Goal: Information Seeking & Learning: Learn about a topic

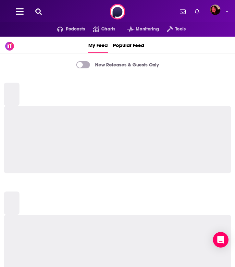
click at [39, 11] on icon at bounding box center [38, 11] width 6 height 6
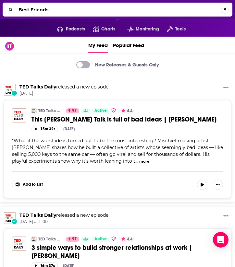
type input "Best Friends"
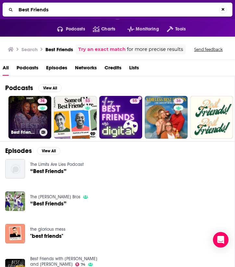
click at [22, 121] on link "74 Best Friends with [PERSON_NAME] and [PERSON_NAME]" at bounding box center [29, 117] width 43 height 43
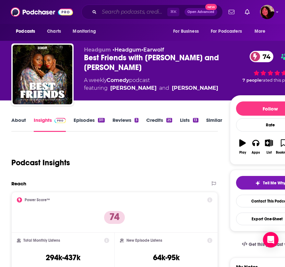
click at [115, 9] on input "Search podcasts, credits, & more..." at bounding box center [133, 12] width 68 height 10
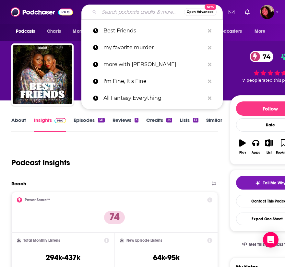
paste input "Too Scary Didn't Watch"
type input "Too Scary Didn't Watch"
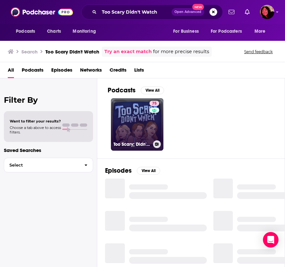
click at [131, 136] on link "75 Too Scary; Didn't Watch" at bounding box center [137, 124] width 53 height 53
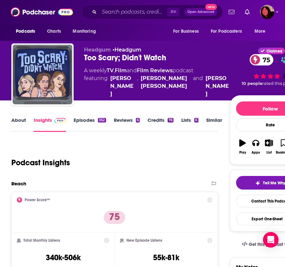
scroll to position [4, 0]
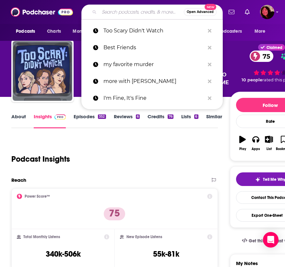
click at [141, 11] on input "Search podcasts, credits, & more..." at bounding box center [141, 12] width 85 height 10
paste input "Pod Mortem"
type input "Pod Mortem"
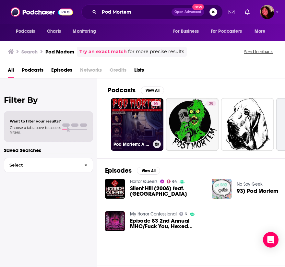
click at [138, 129] on link "65 Pod Mortem: A Horror Podcast" at bounding box center [137, 124] width 53 height 53
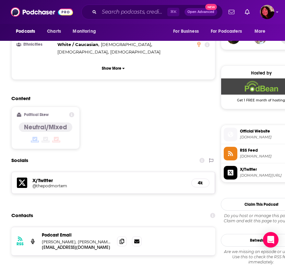
scroll to position [496, 0]
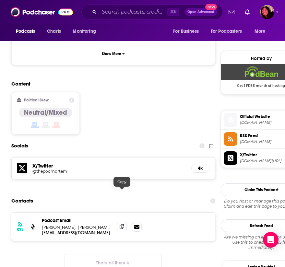
click at [123, 224] on icon at bounding box center [122, 226] width 5 height 5
click at [131, 14] on input "Search podcasts, credits, & more..." at bounding box center [133, 12] width 68 height 10
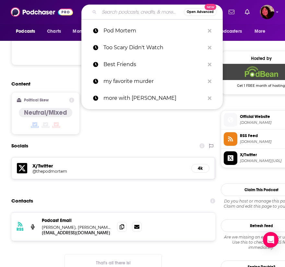
paste input "Random Number Generator Horror Podcast"
type input "Random Number Generator Horror Podcast"
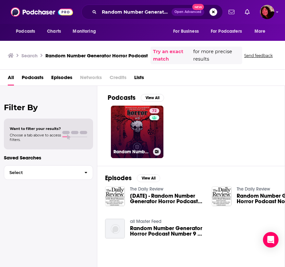
click at [136, 135] on link "72 Random Number Generator Horror Podcast No. 9" at bounding box center [137, 132] width 53 height 53
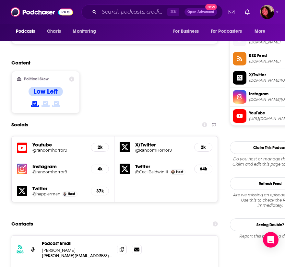
scroll to position [544, 0]
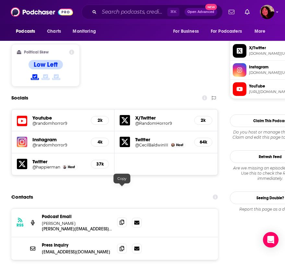
click at [119, 218] on span at bounding box center [122, 223] width 10 height 10
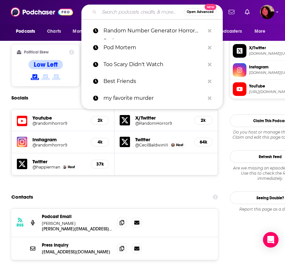
click at [132, 9] on input "Search podcasts, credits, & more..." at bounding box center [141, 12] width 85 height 10
paste input "The [PERSON_NAME] Show"
type input "The [PERSON_NAME] Show"
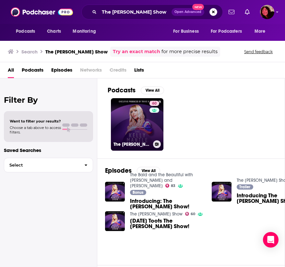
click at [132, 137] on link "60 The [PERSON_NAME] Show" at bounding box center [137, 124] width 53 height 53
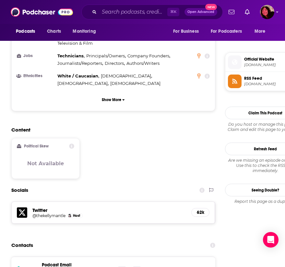
scroll to position [444, 0]
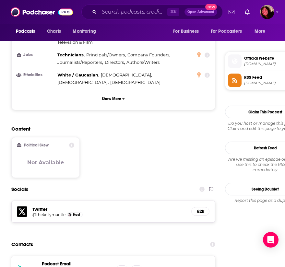
click at [235, 0] on div "Podcasts Charts Monitoring ⌘ K Open Advanced New For Business For Podcasters Mo…" at bounding box center [142, 12] width 285 height 24
click at [112, 201] on div "Twitter @thekellymantle Host 62k" at bounding box center [113, 212] width 203 height 22
click at [139, 13] on input "Search podcasts, credits, & more..." at bounding box center [133, 12] width 68 height 10
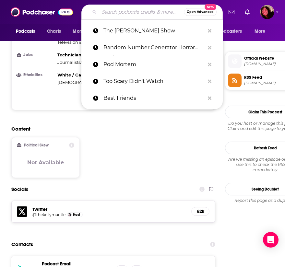
paste input "Give It To Me Straight"
type input "Give It To Me Straight"
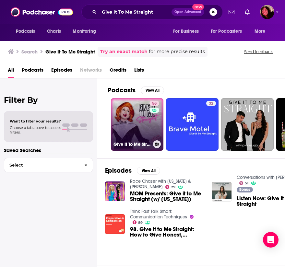
click at [137, 127] on link "58 Give It To Me Straight" at bounding box center [137, 124] width 53 height 53
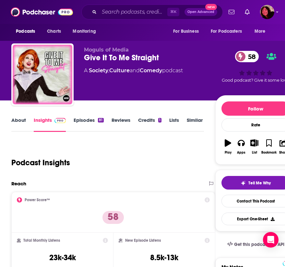
click at [24, 124] on link "About" at bounding box center [18, 124] width 15 height 15
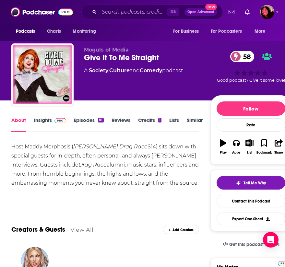
click at [70, 147] on div "Host Maddy Morphosis ( [PERSON_NAME] Drag Race S14) sits down with special gues…" at bounding box center [105, 164] width 188 height 45
click at [51, 121] on link "Insights" at bounding box center [50, 124] width 32 height 15
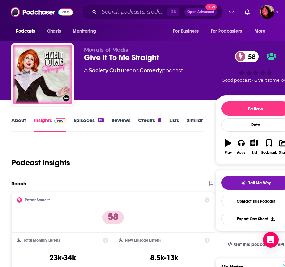
click at [18, 122] on link "About" at bounding box center [18, 124] width 15 height 15
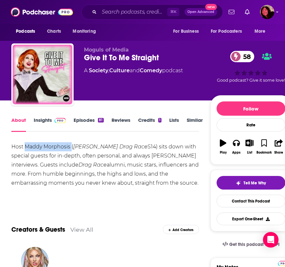
drag, startPoint x: 71, startPoint y: 147, endPoint x: 27, endPoint y: 147, distance: 44.5
click at [27, 147] on div "Host Maddy Morphosis ( [PERSON_NAME] Drag Race S14) sits down with special gues…" at bounding box center [105, 164] width 188 height 45
copy div "Maddy Morphosis"
click at [109, 12] on input "Search podcasts, credits, & more..." at bounding box center [133, 12] width 68 height 10
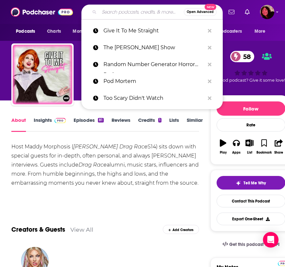
paste input "Sloppy Seconds with Big Dipper & Meatball"
type input "Sloppy Seconds with Big Dipper & Meatball"
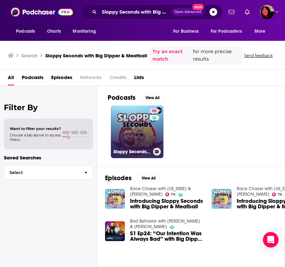
click at [125, 122] on link "66 Sloppy Seconds with Big Dipper & Meatball" at bounding box center [137, 132] width 53 height 53
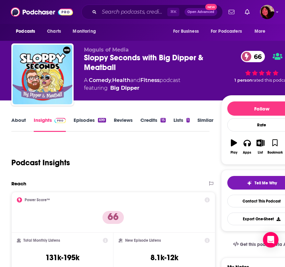
click at [21, 122] on link "About" at bounding box center [18, 124] width 15 height 15
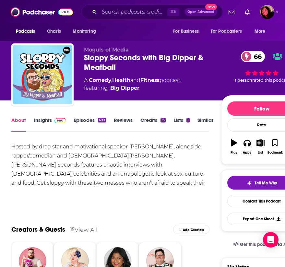
click at [109, 49] on span "Moguls of Media" at bounding box center [106, 50] width 45 height 6
click at [43, 119] on link "Insights" at bounding box center [50, 124] width 32 height 15
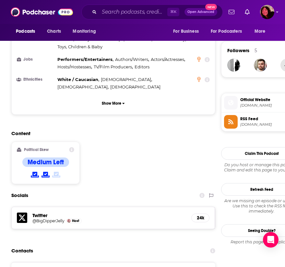
scroll to position [459, 0]
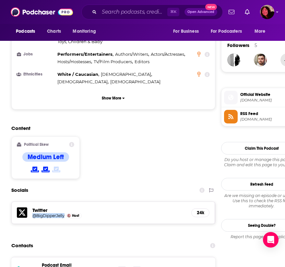
drag, startPoint x: 66, startPoint y: 177, endPoint x: 30, endPoint y: 178, distance: 35.7
click at [30, 202] on div "Twitter @BigDipperJelly Host 24k" at bounding box center [113, 213] width 203 height 22
copy h5 "@BigDipperJelly"
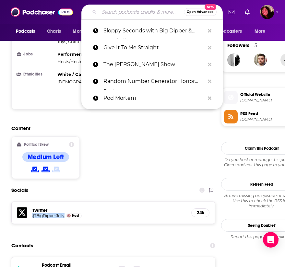
click at [108, 14] on input "Search podcasts, credits, & more..." at bounding box center [141, 12] width 85 height 10
paste input "Outlaws with [PERSON_NAME]"
type input "Outlaws with [PERSON_NAME]"
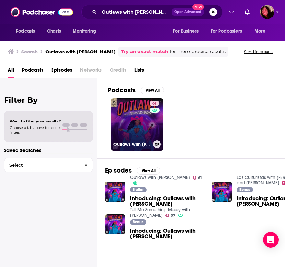
click at [133, 123] on link "61 Outlaws with [PERSON_NAME]" at bounding box center [137, 124] width 53 height 53
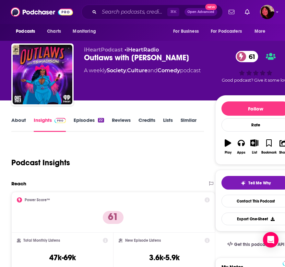
scroll to position [9, 0]
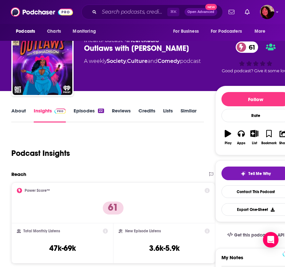
click at [15, 110] on link "About" at bounding box center [18, 115] width 15 height 15
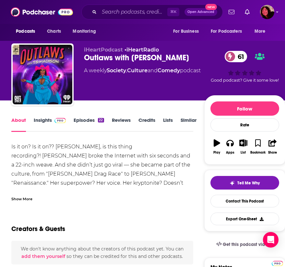
click at [44, 116] on div "About Insights Episodes 22 Reviews Credits Lists Similar" at bounding box center [102, 124] width 182 height 16
click at [44, 119] on link "Insights" at bounding box center [50, 124] width 32 height 15
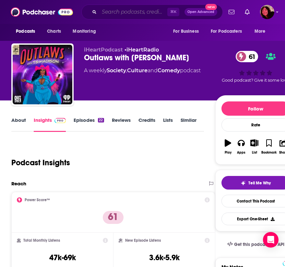
click at [135, 13] on input "Search podcasts, credits, & more..." at bounding box center [133, 12] width 68 height 10
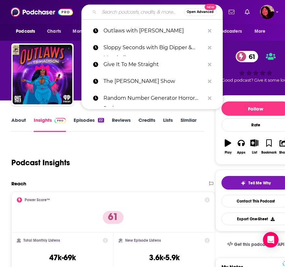
paste input "[MEDICAL_DATA]"
type input "[MEDICAL_DATA]"
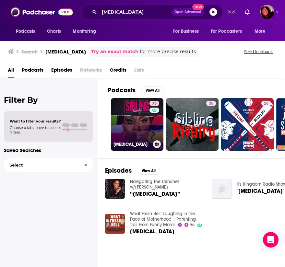
click at [126, 126] on link "73 [MEDICAL_DATA]" at bounding box center [137, 124] width 53 height 53
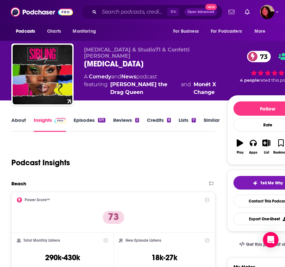
click at [16, 120] on link "About" at bounding box center [18, 124] width 15 height 15
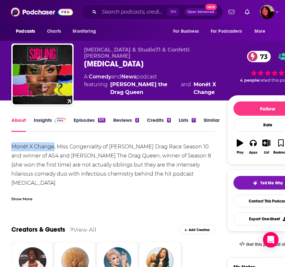
drag, startPoint x: 55, startPoint y: 148, endPoint x: 10, endPoint y: 148, distance: 45.4
copy div "Monét X Change"
